Goal: Transaction & Acquisition: Download file/media

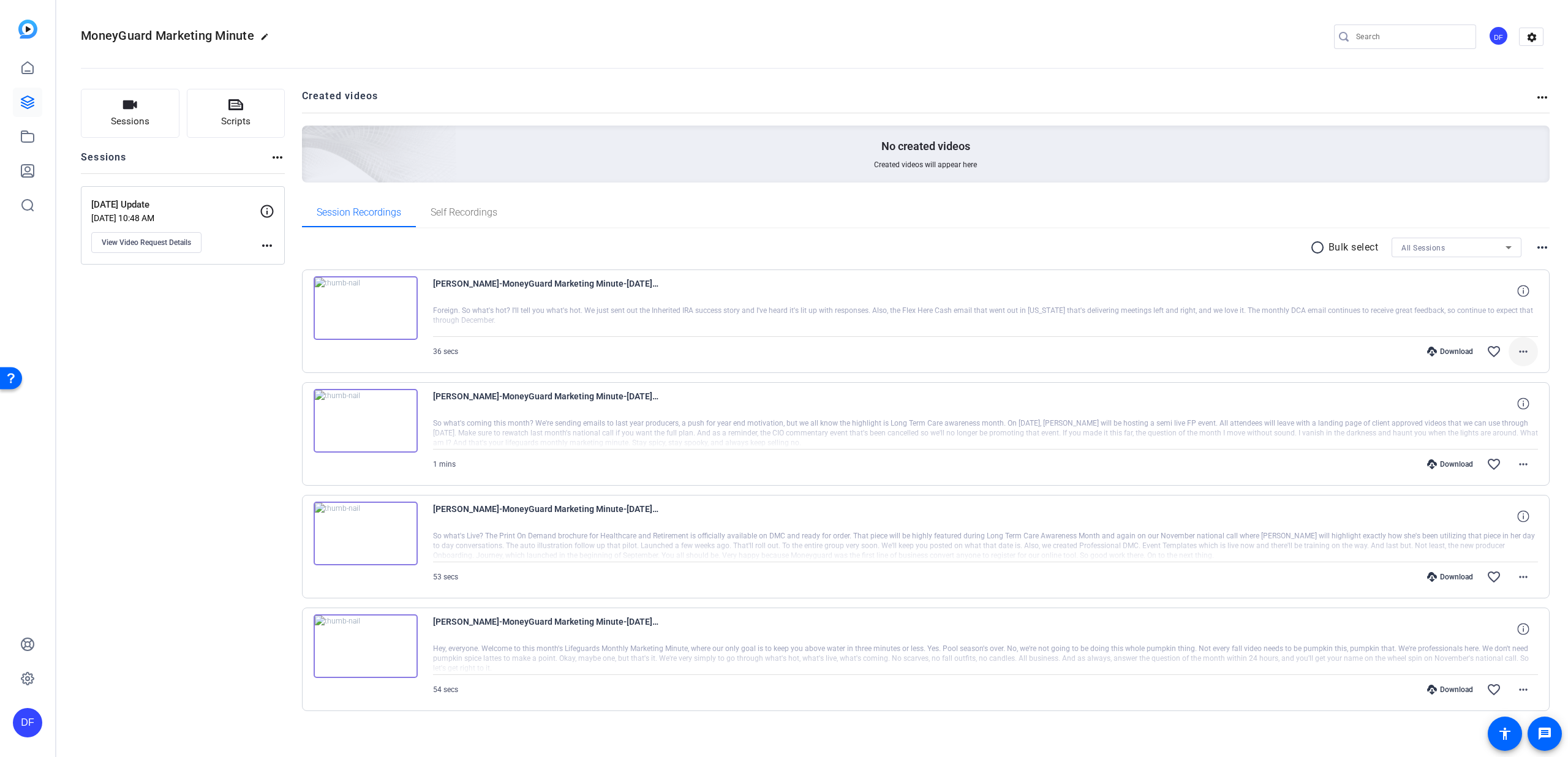
click at [1509, 355] on span at bounding box center [1524, 352] width 29 height 29
click at [1468, 513] on span "Show Comments" at bounding box center [1484, 515] width 73 height 15
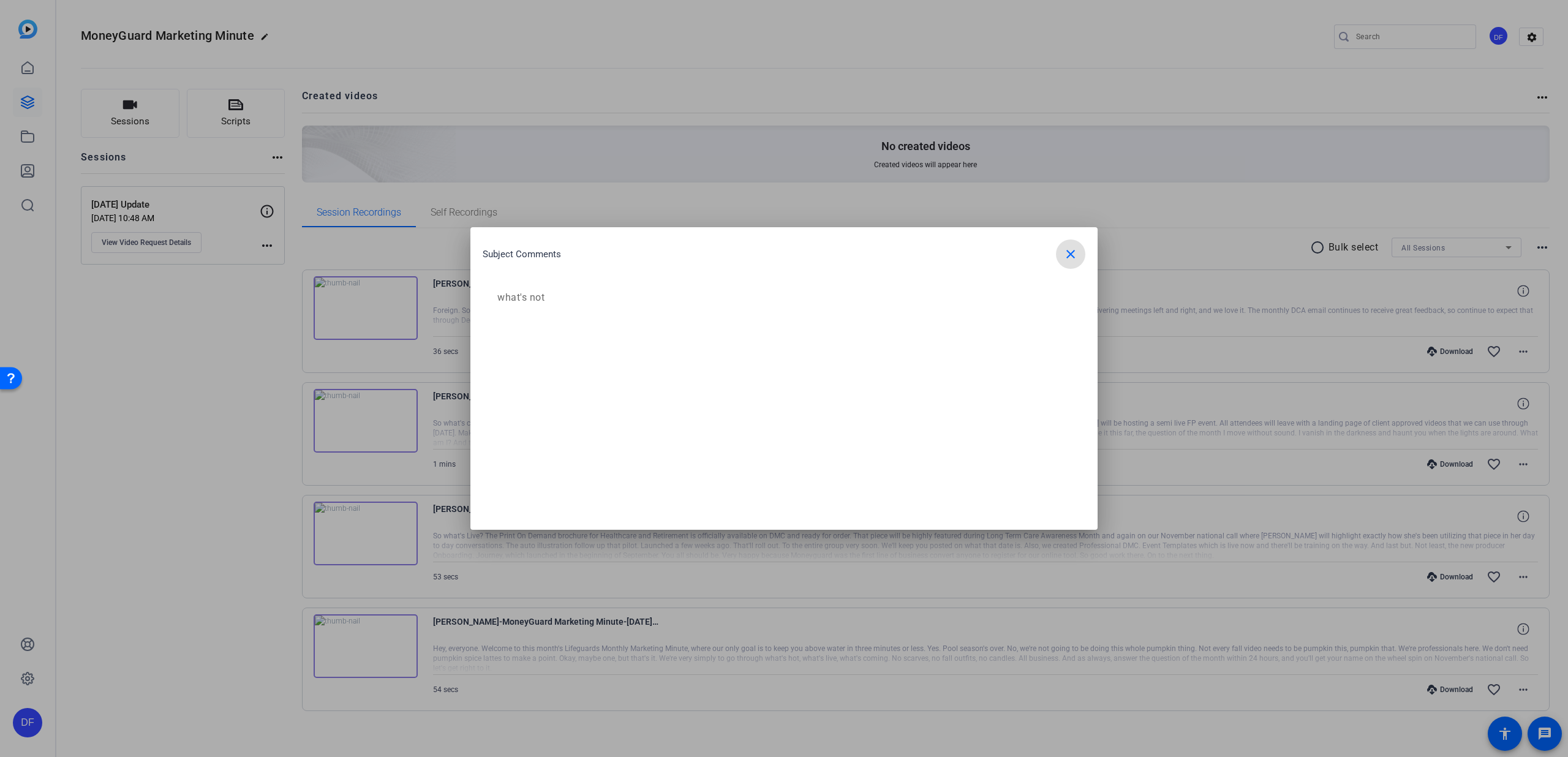
click at [1062, 262] on span "button" at bounding box center [1070, 254] width 29 height 29
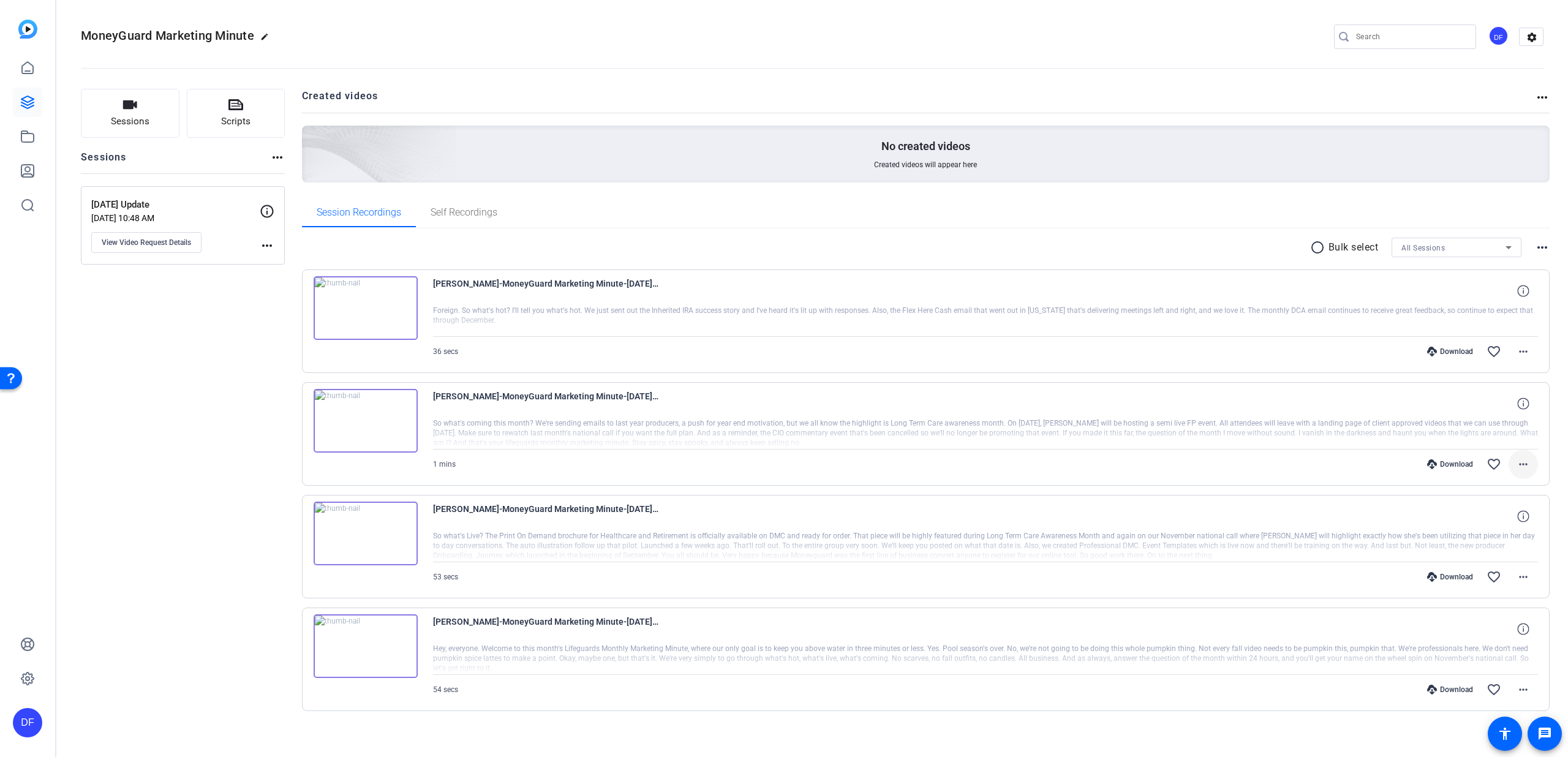
click at [1517, 460] on mat-icon "more_horiz" at bounding box center [1523, 464] width 15 height 15
click at [1272, 396] on div at bounding box center [784, 378] width 1568 height 757
click at [1517, 569] on span at bounding box center [1524, 577] width 29 height 29
click at [1489, 738] on span "Show Comments" at bounding box center [1484, 741] width 73 height 15
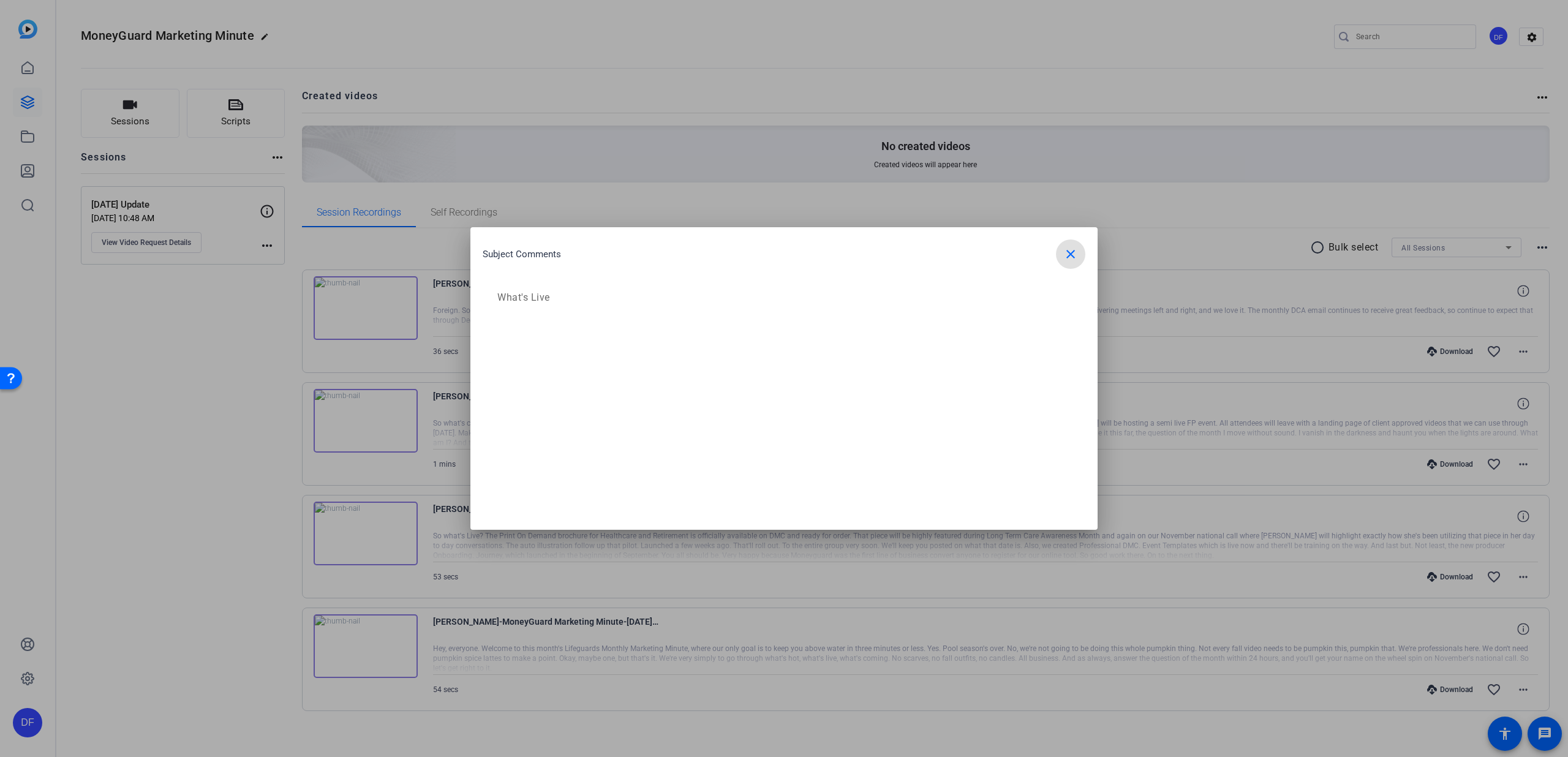
click at [1070, 259] on mat-icon "close" at bounding box center [1070, 254] width 15 height 15
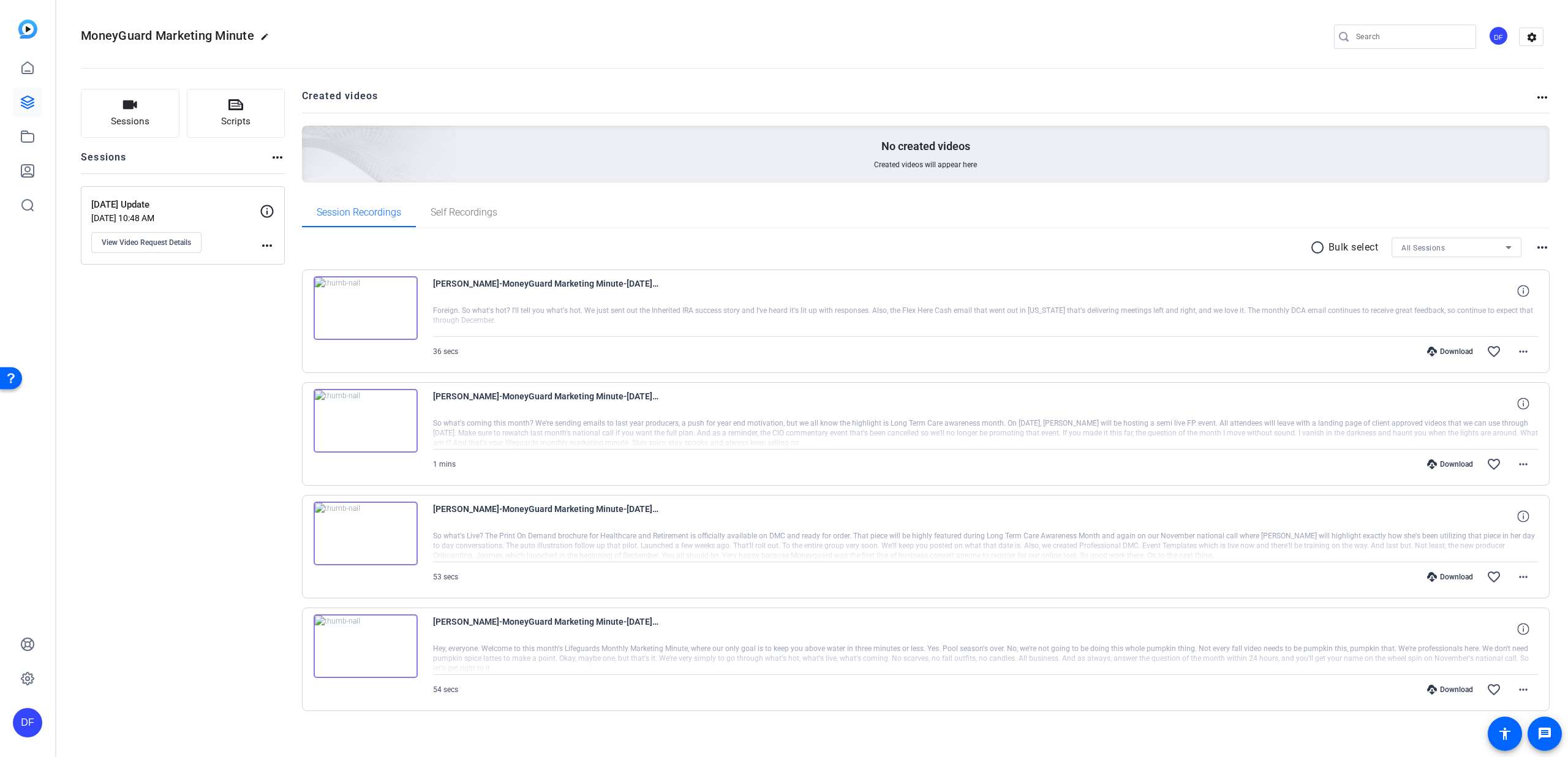
click at [1311, 245] on mat-icon "radio_button_unchecked" at bounding box center [1319, 247] width 18 height 15
click at [1343, 245] on icon at bounding box center [1346, 248] width 7 height 16
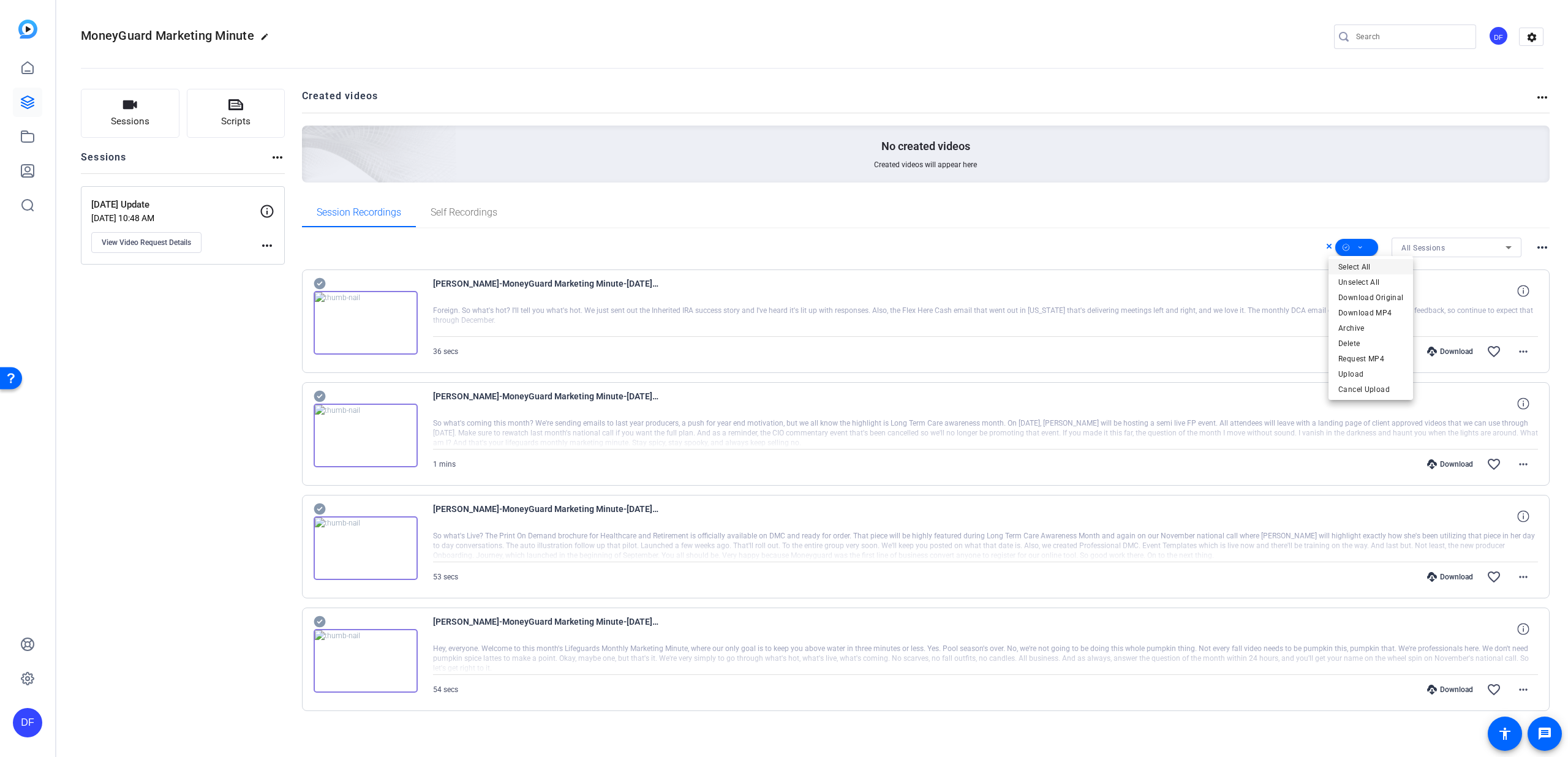
click at [1368, 264] on span "Select All" at bounding box center [1370, 267] width 65 height 15
click at [1381, 309] on span "Download MP4" at bounding box center [1370, 313] width 65 height 15
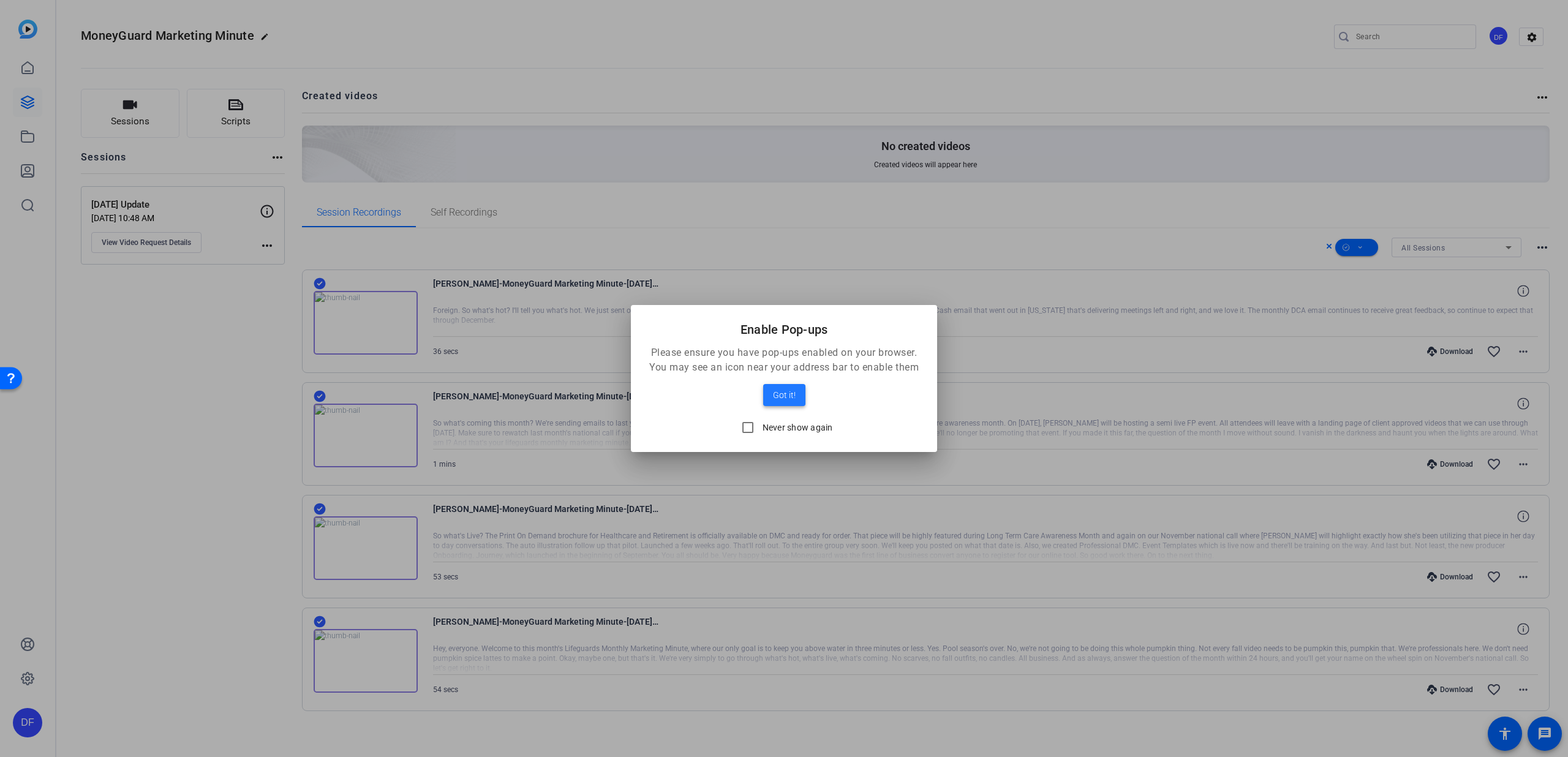
click at [794, 393] on span "Got it!" at bounding box center [784, 395] width 22 height 15
